Goal: Browse casually

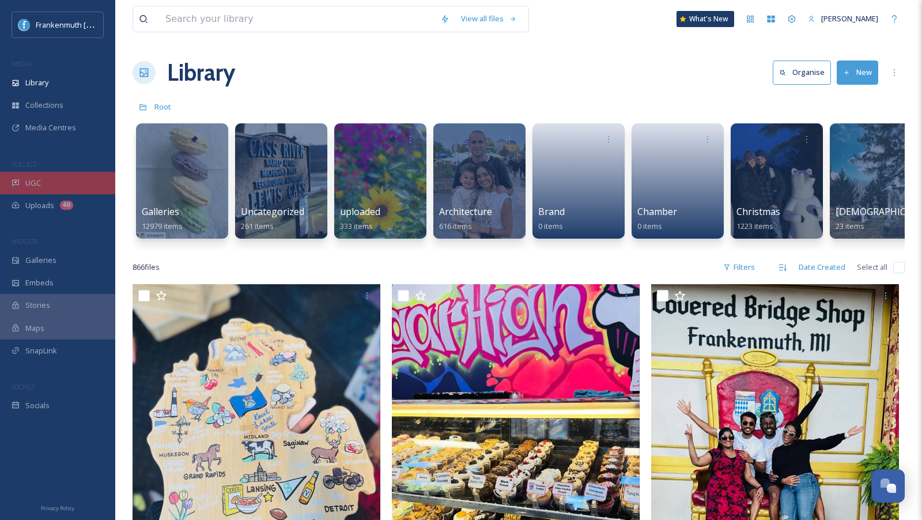
click at [66, 174] on div "UGC" at bounding box center [57, 183] width 115 height 22
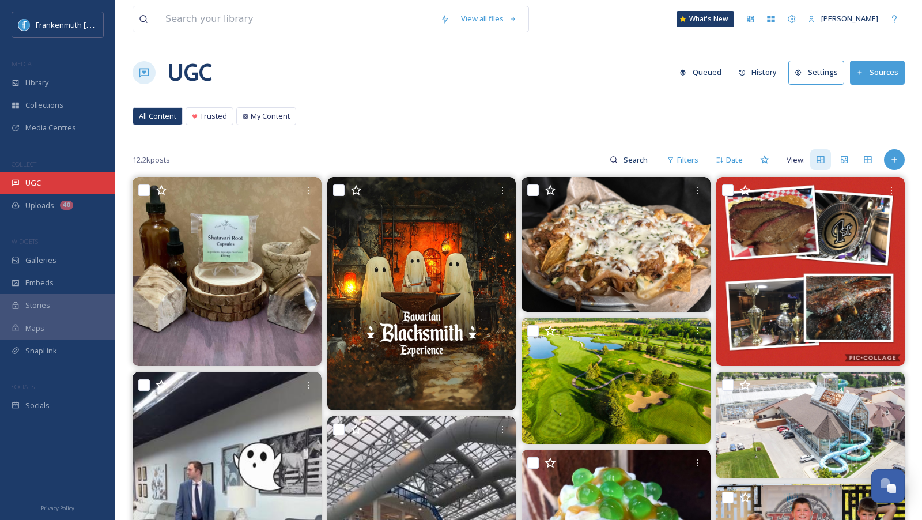
click at [86, 180] on div "UGC" at bounding box center [57, 183] width 115 height 22
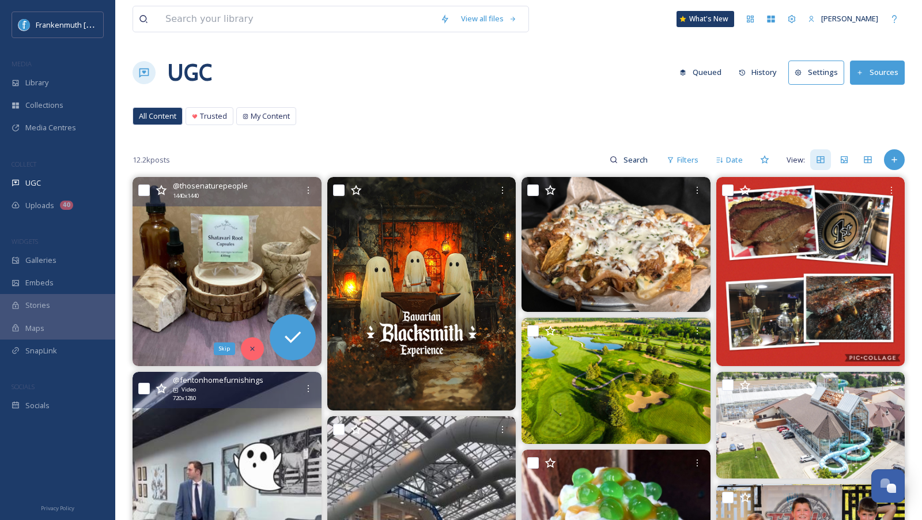
click at [250, 345] on icon at bounding box center [252, 349] width 8 height 8
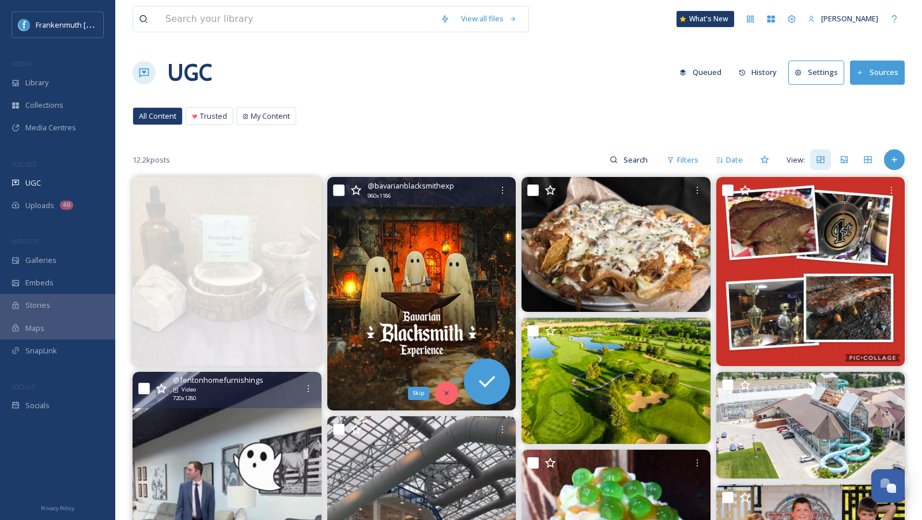
click at [446, 395] on icon at bounding box center [447, 393] width 8 height 8
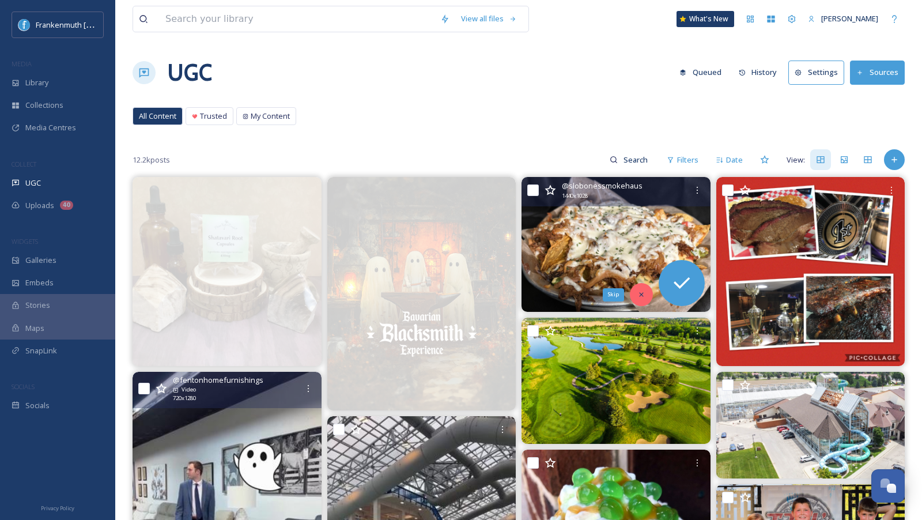
click at [645, 292] on div "Skip" at bounding box center [641, 294] width 23 height 23
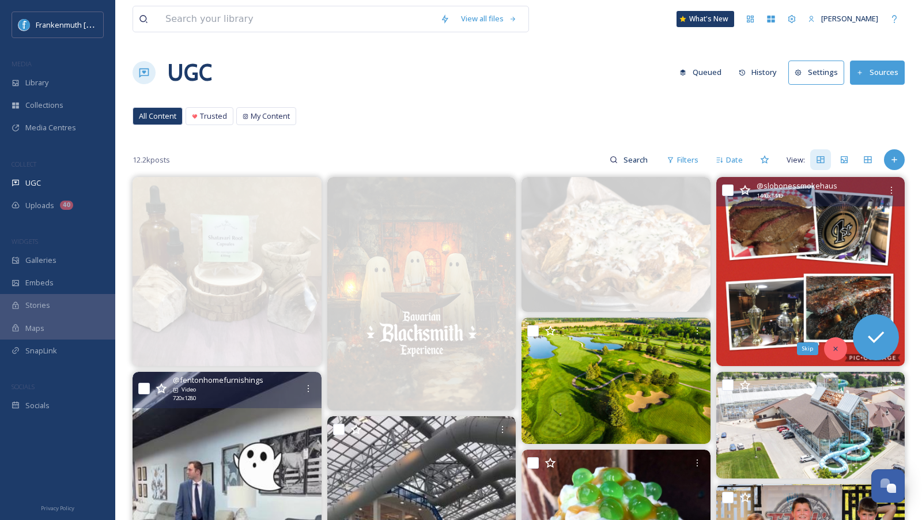
click at [832, 346] on icon at bounding box center [836, 349] width 8 height 8
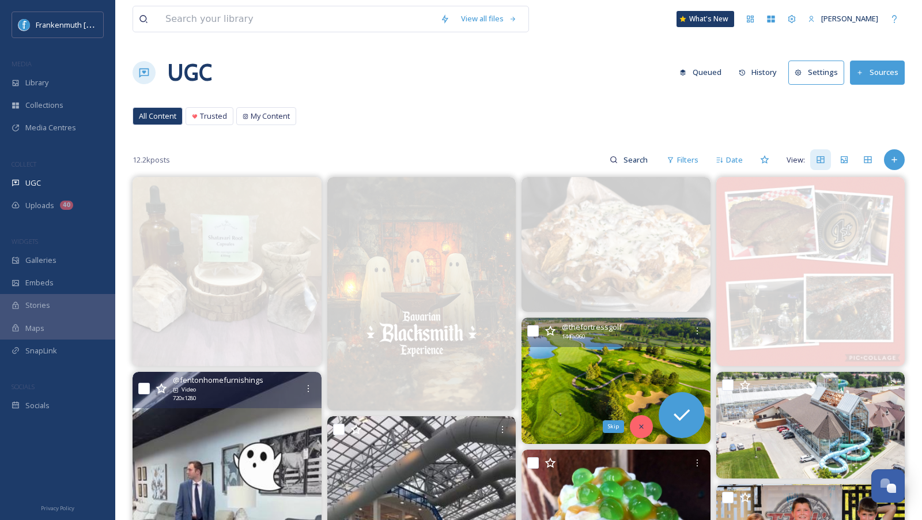
click at [641, 428] on icon at bounding box center [642, 427] width 8 height 8
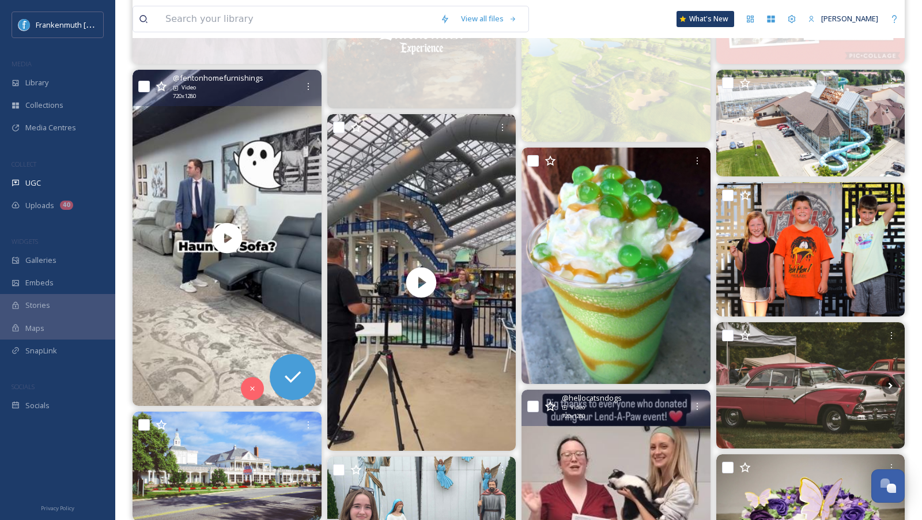
scroll to position [304, 0]
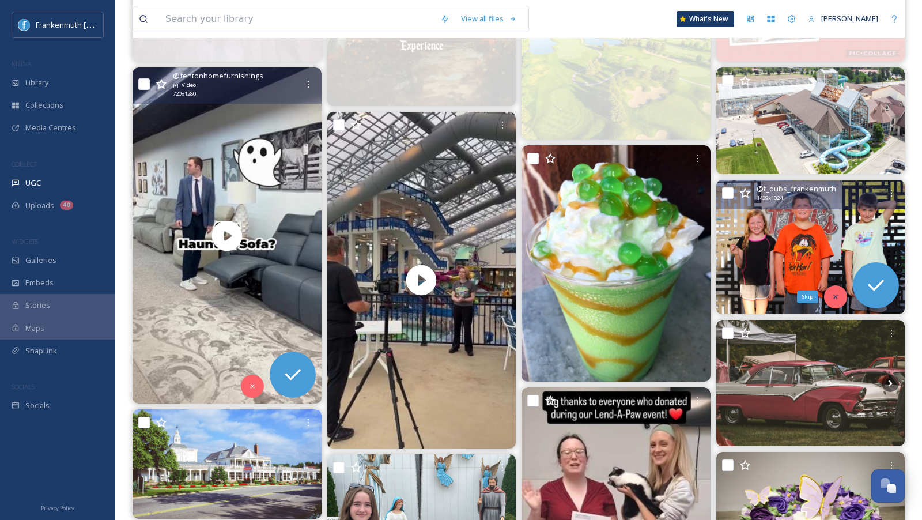
click at [835, 293] on icon at bounding box center [836, 297] width 8 height 8
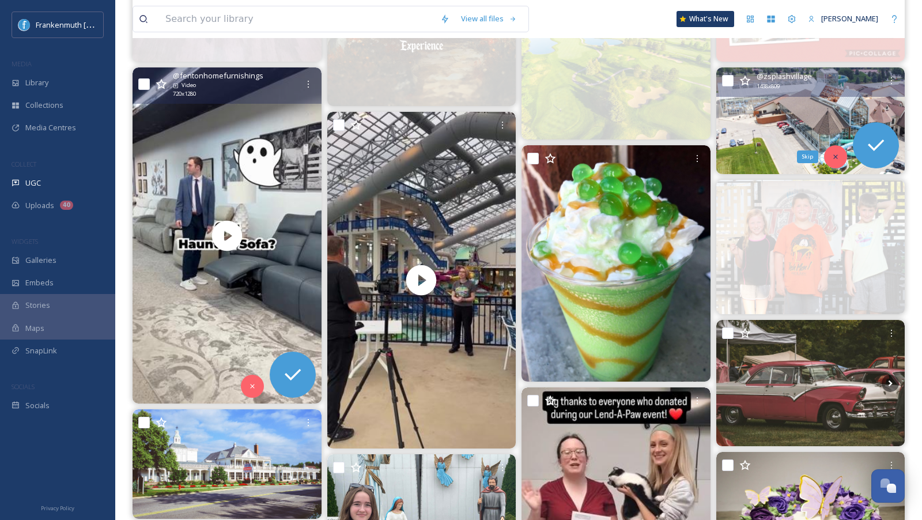
click at [840, 158] on div "Skip" at bounding box center [835, 156] width 23 height 23
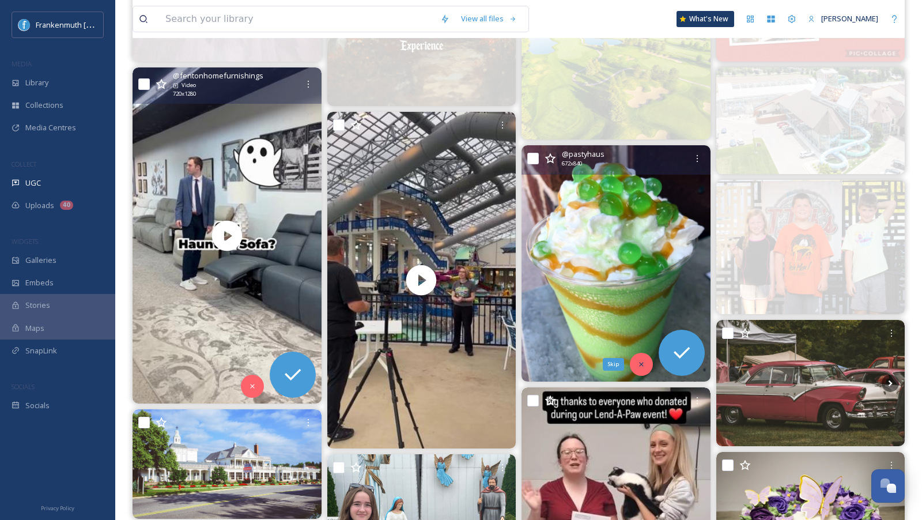
click at [645, 361] on div "Skip" at bounding box center [641, 364] width 23 height 23
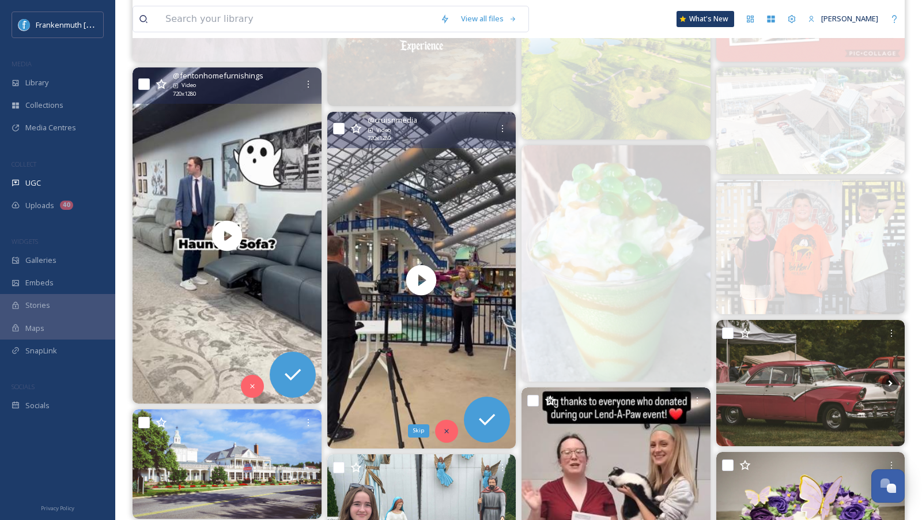
click at [444, 436] on div "Skip" at bounding box center [446, 431] width 23 height 23
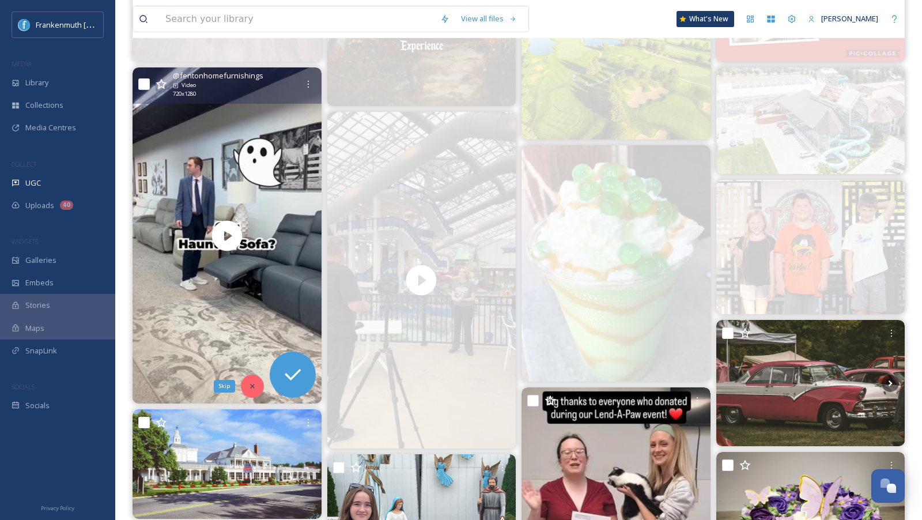
click at [254, 382] on icon at bounding box center [252, 386] width 8 height 8
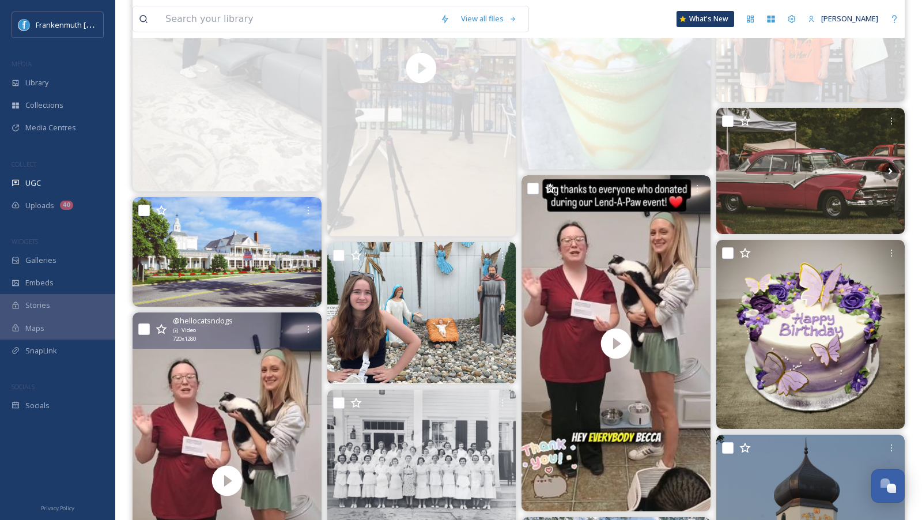
scroll to position [520, 0]
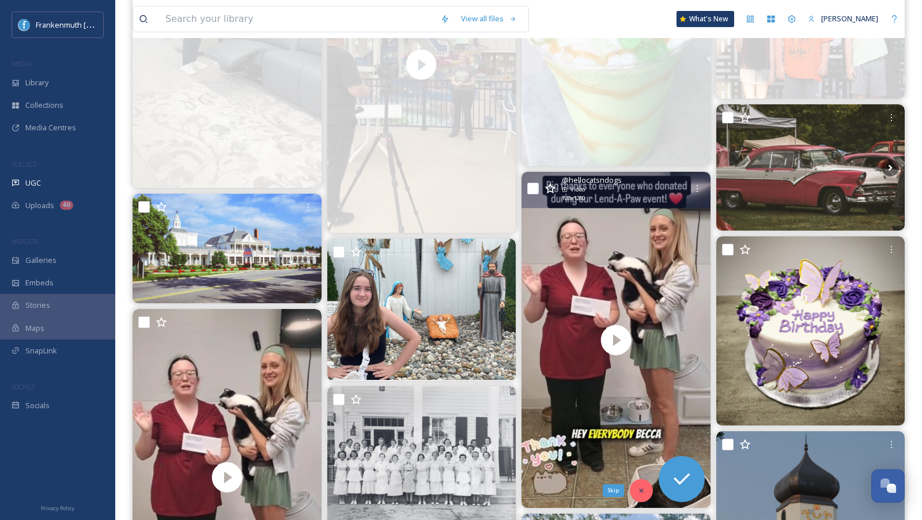
click at [646, 489] on div "Skip" at bounding box center [641, 490] width 23 height 23
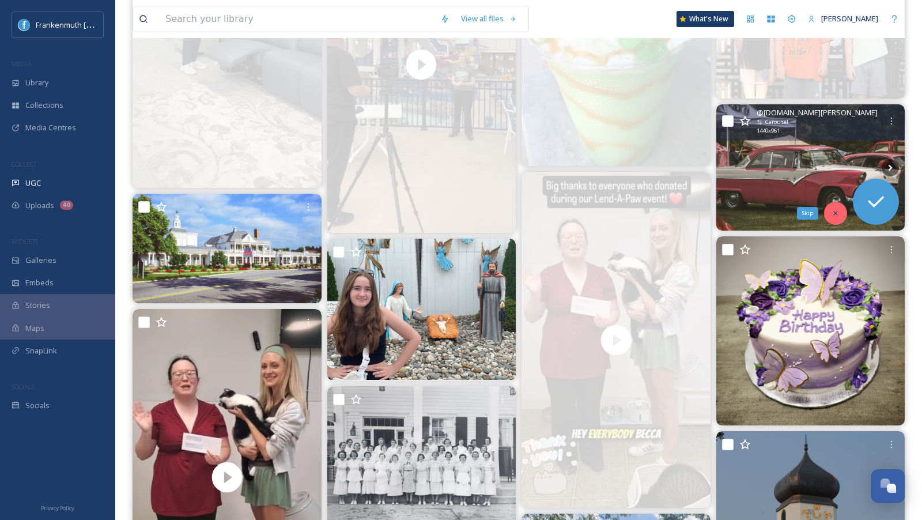
click at [834, 205] on div "Skip" at bounding box center [835, 213] width 23 height 23
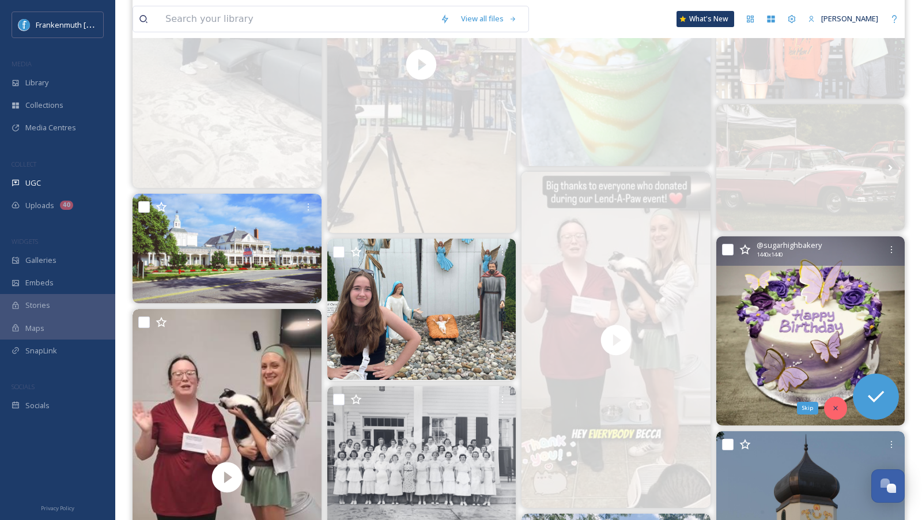
click at [836, 407] on icon at bounding box center [836, 408] width 4 height 4
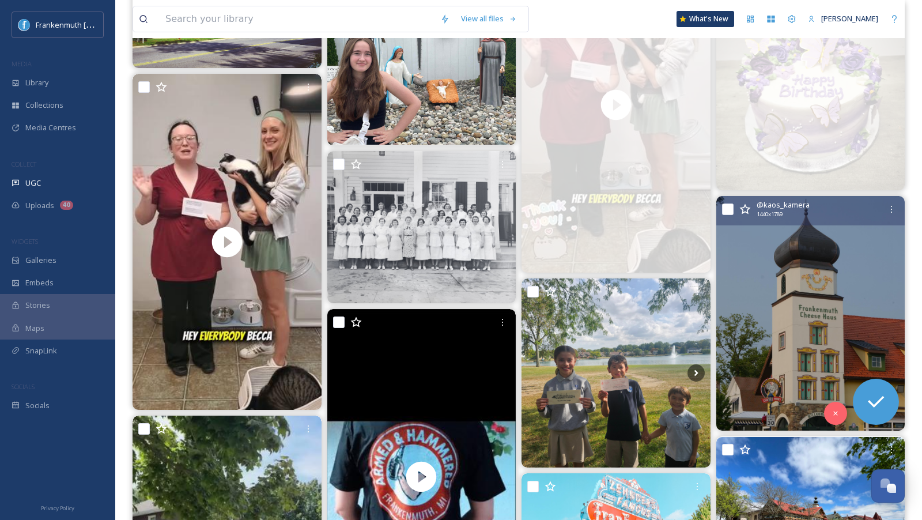
scroll to position [756, 0]
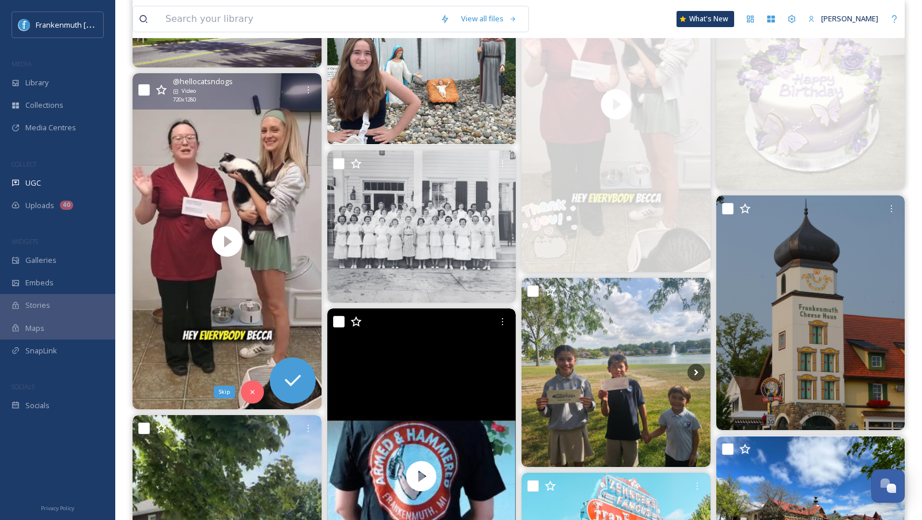
click at [254, 389] on icon at bounding box center [252, 392] width 8 height 8
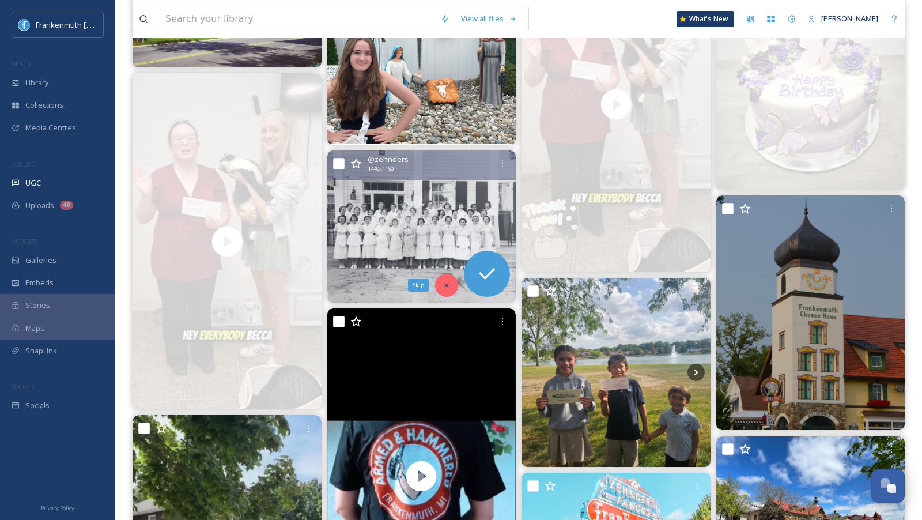
click at [449, 281] on icon at bounding box center [447, 285] width 8 height 8
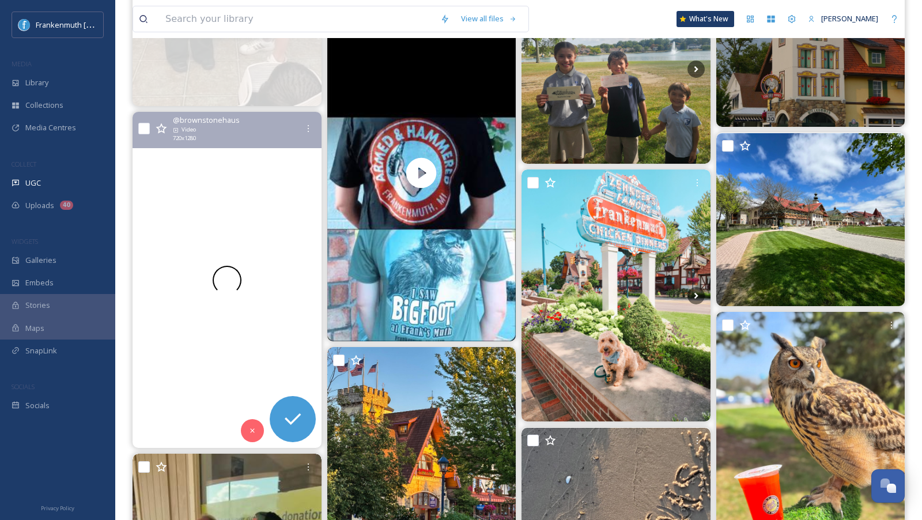
scroll to position [1064, 0]
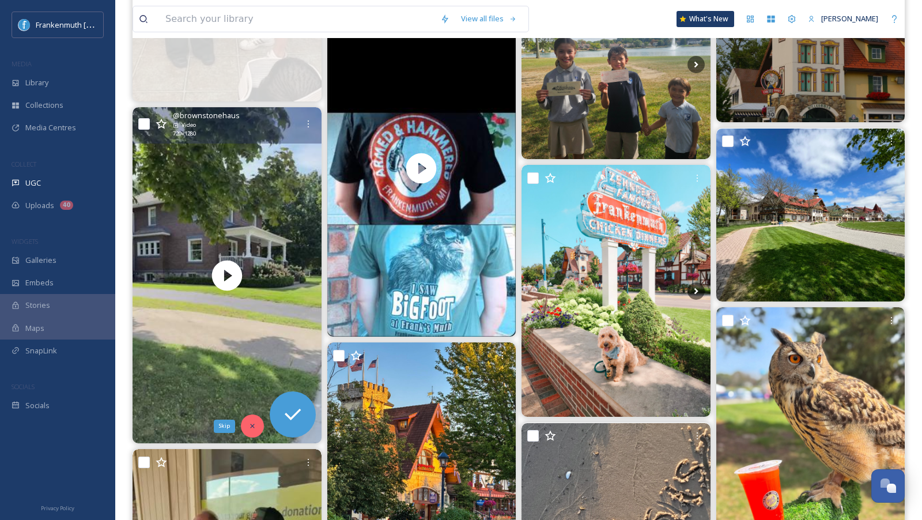
click at [255, 431] on div "Skip" at bounding box center [252, 426] width 23 height 23
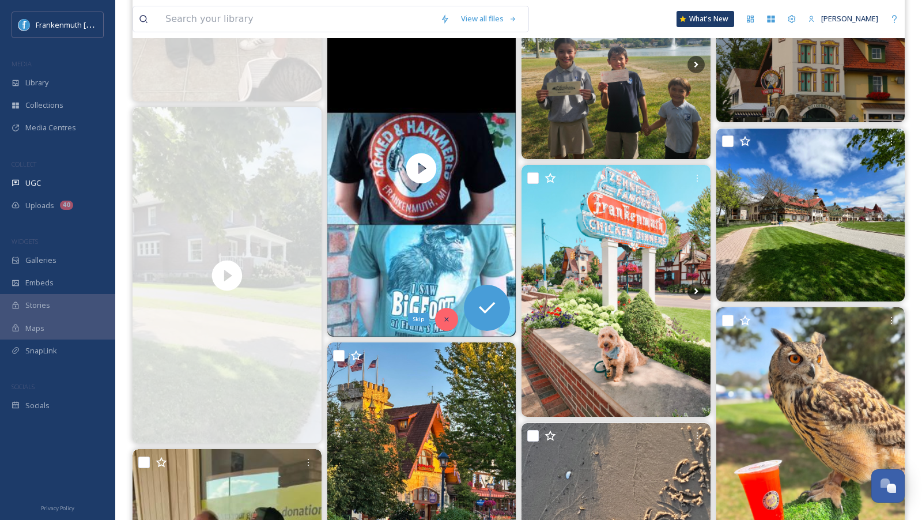
click at [439, 323] on div "Skip" at bounding box center [446, 319] width 23 height 23
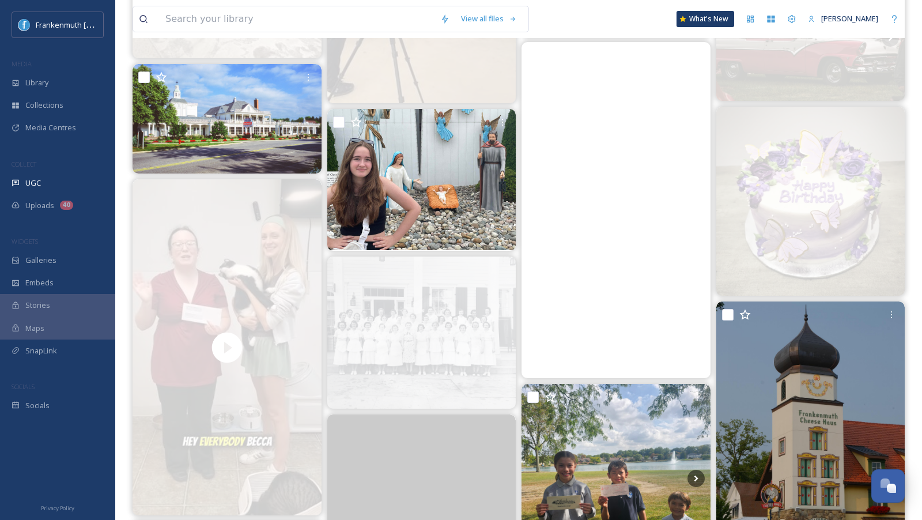
scroll to position [575, 0]
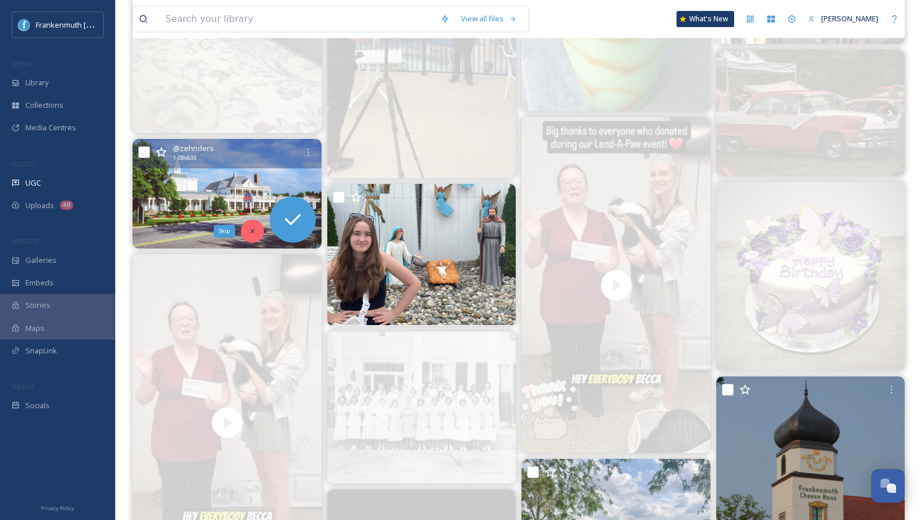
click at [251, 237] on div "Skip" at bounding box center [252, 231] width 23 height 23
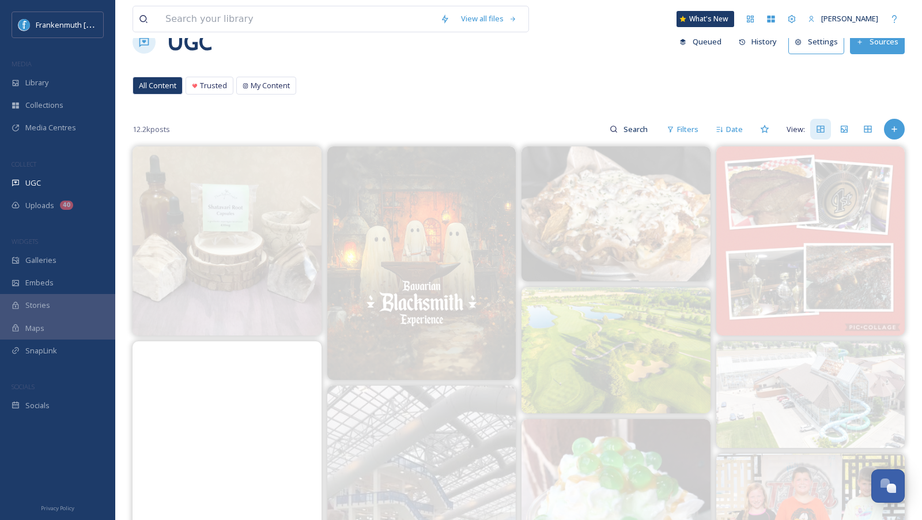
scroll to position [0, 0]
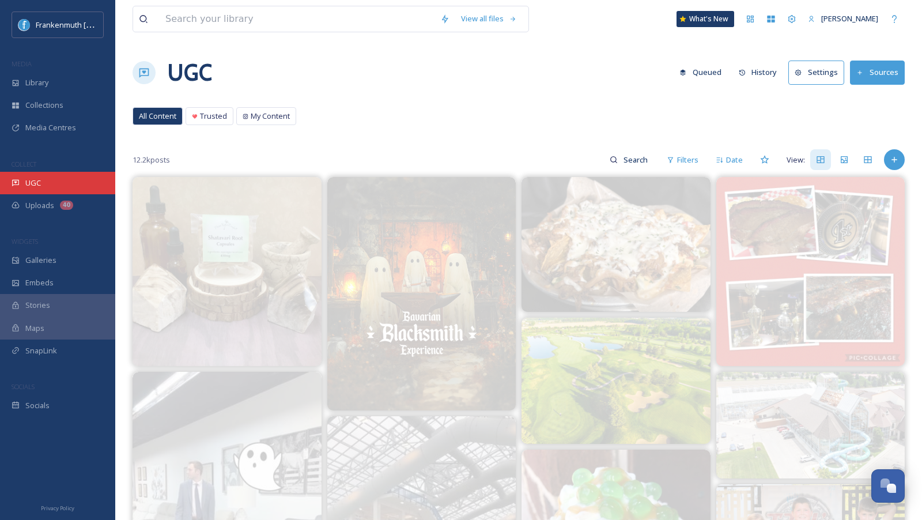
click at [66, 180] on div "UGC" at bounding box center [57, 183] width 115 height 22
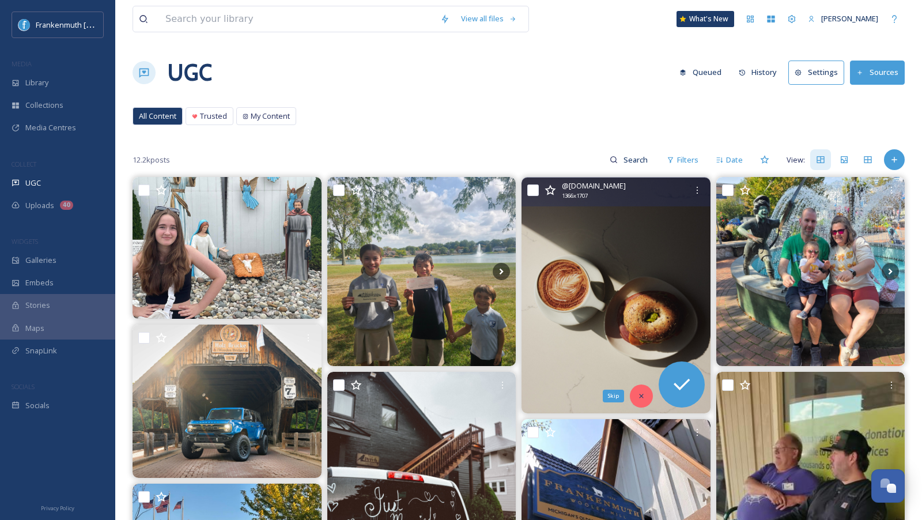
click at [645, 396] on icon at bounding box center [642, 396] width 8 height 8
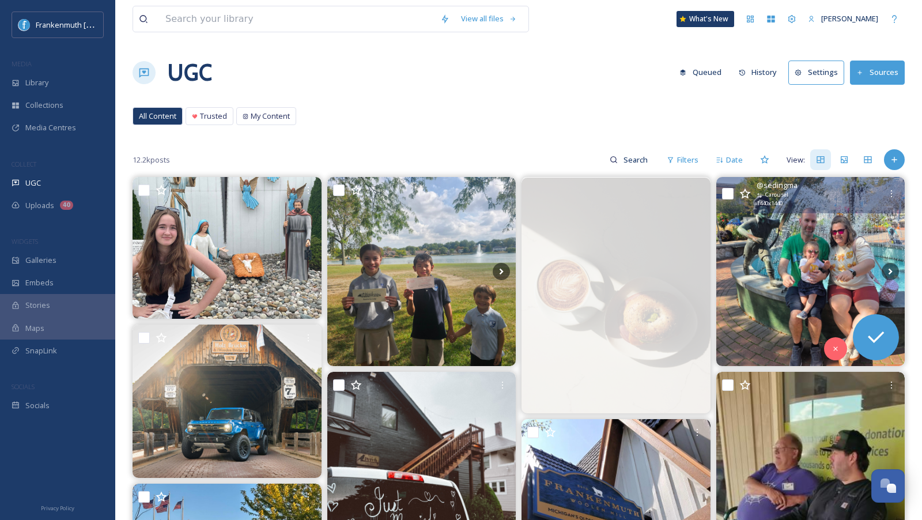
click at [840, 289] on img at bounding box center [811, 271] width 189 height 189
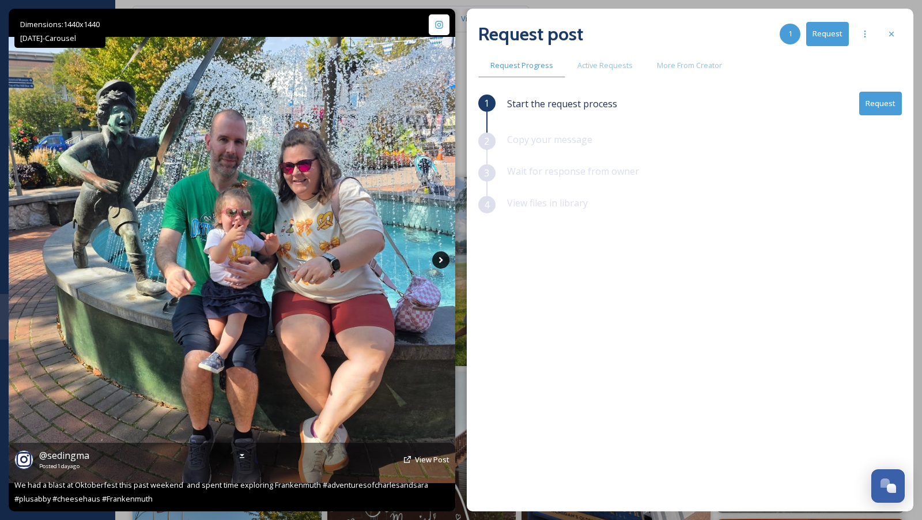
click at [439, 259] on icon at bounding box center [440, 259] width 17 height 17
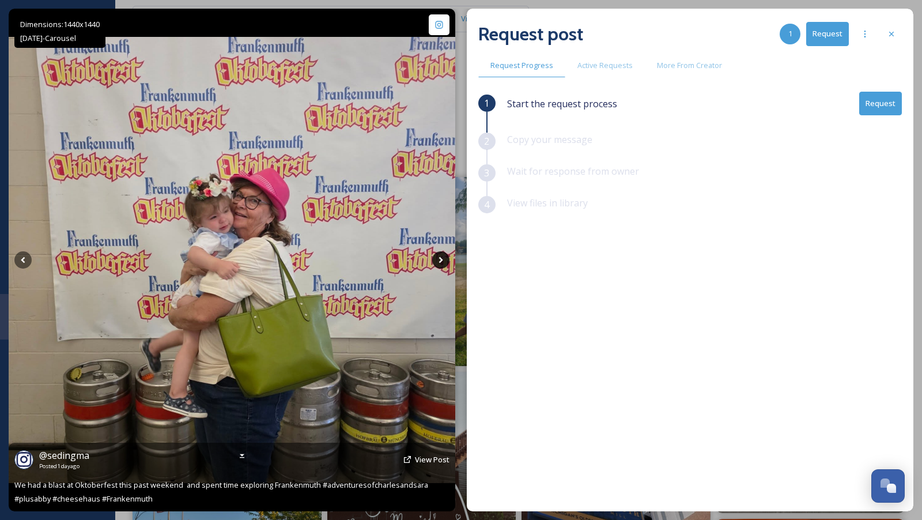
click at [439, 259] on icon at bounding box center [440, 259] width 17 height 17
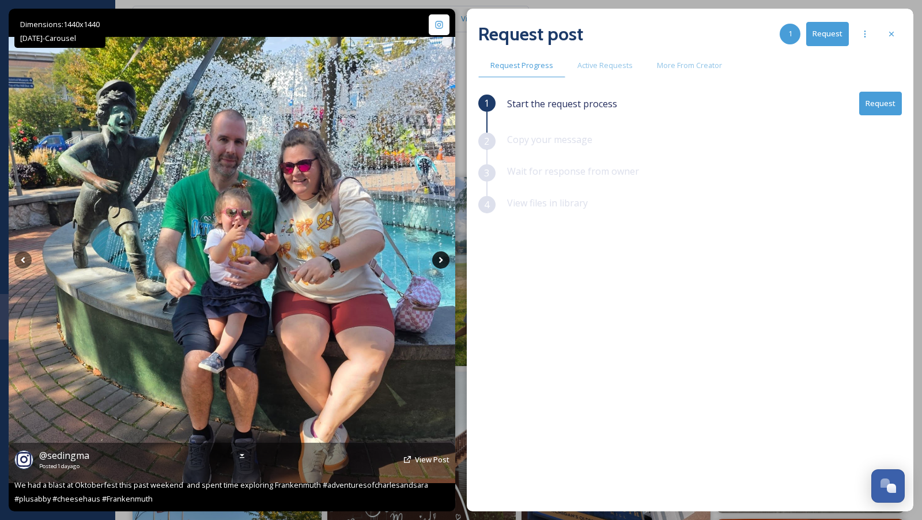
click at [439, 259] on icon at bounding box center [440, 259] width 17 height 17
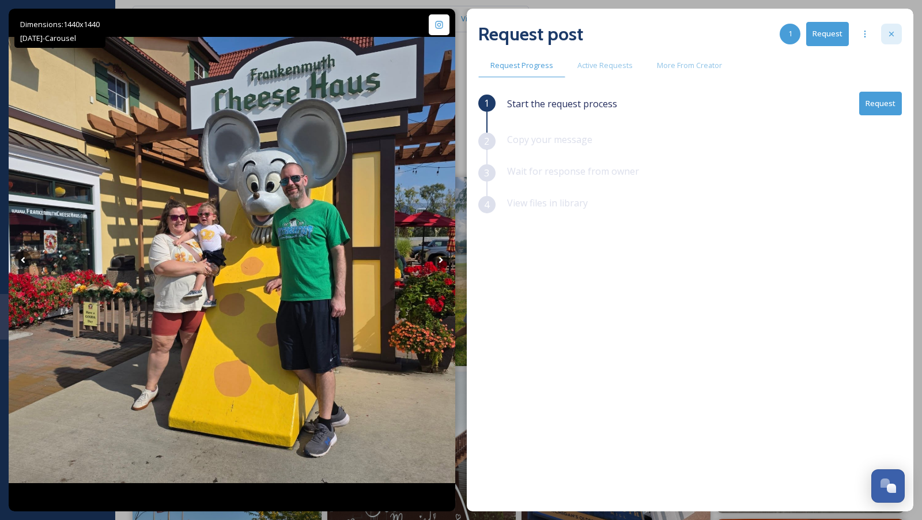
click at [894, 40] on div at bounding box center [891, 34] width 21 height 21
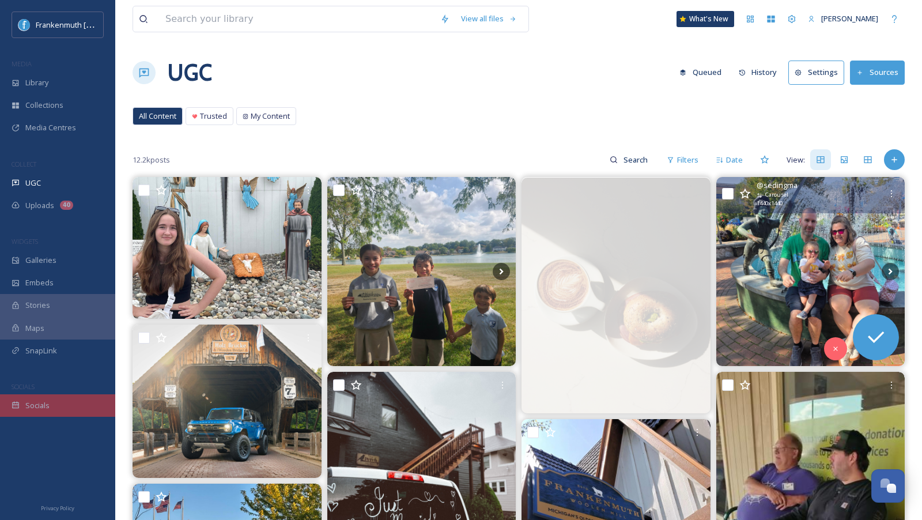
click at [65, 398] on div "Socials" at bounding box center [57, 405] width 115 height 22
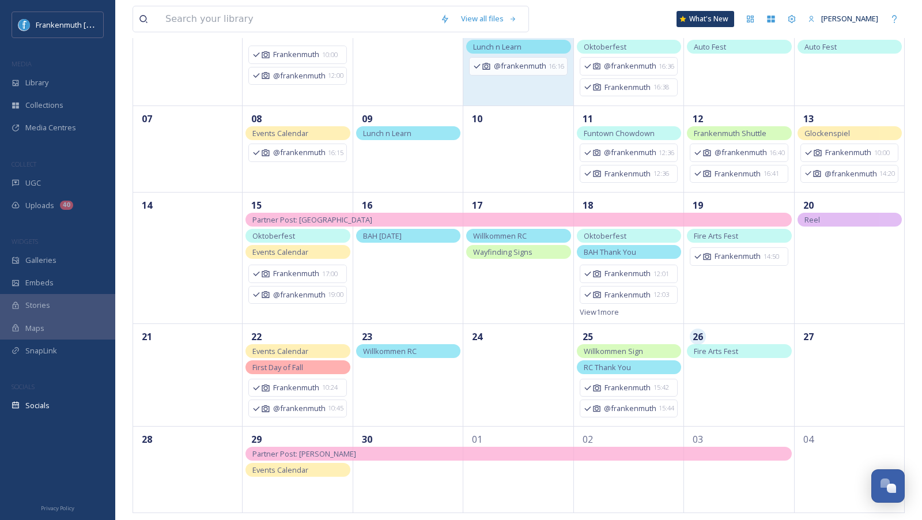
scroll to position [134, 0]
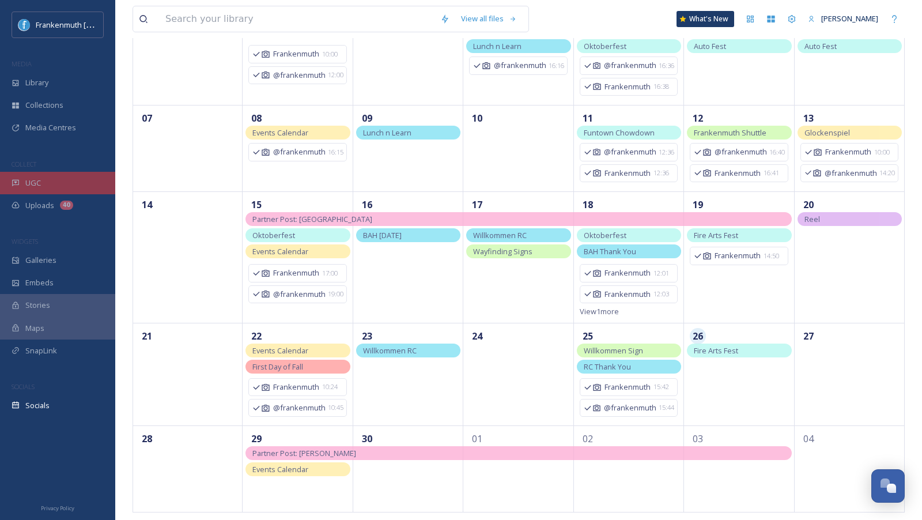
click at [84, 182] on div "UGC" at bounding box center [57, 183] width 115 height 22
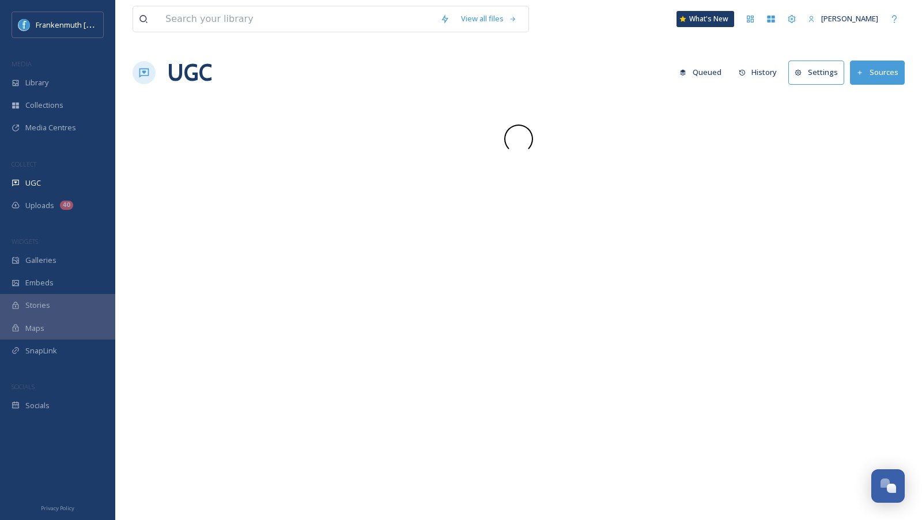
click at [84, 182] on div "UGC" at bounding box center [57, 183] width 115 height 22
